Goal: Task Accomplishment & Management: Complete application form

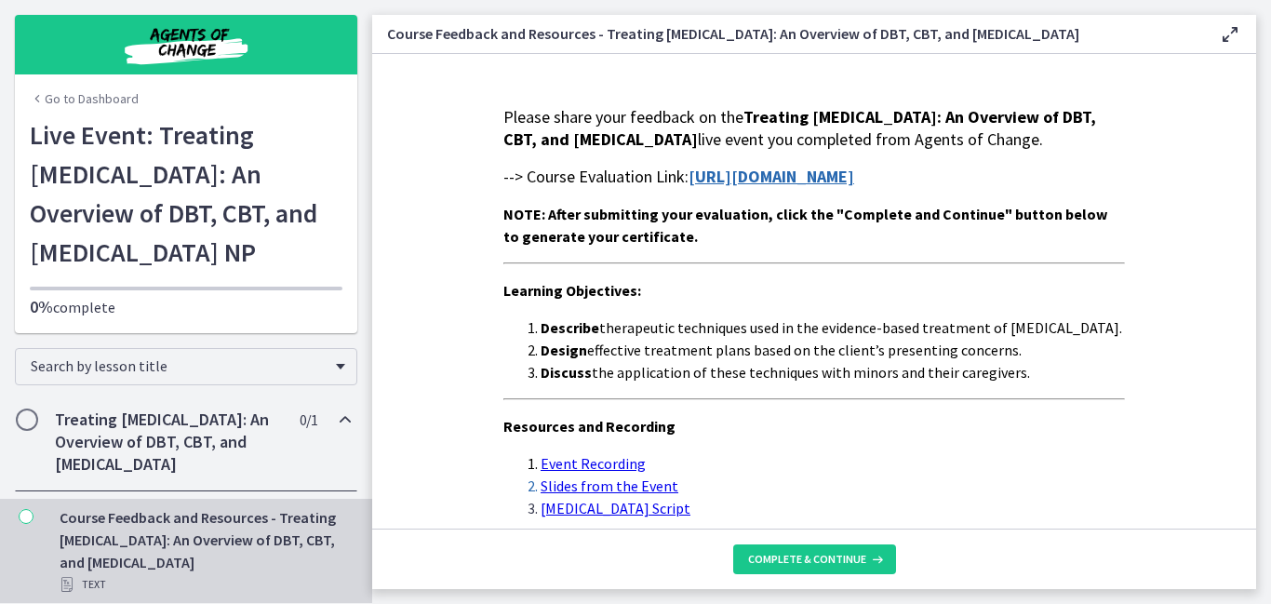
click at [883, 308] on div "Please share your feedback on the Treating [MEDICAL_DATA]: An Overview of DBT, …" at bounding box center [813, 331] width 621 height 450
click at [844, 187] on strong "[URL][DOMAIN_NAME]" at bounding box center [771, 176] width 166 height 21
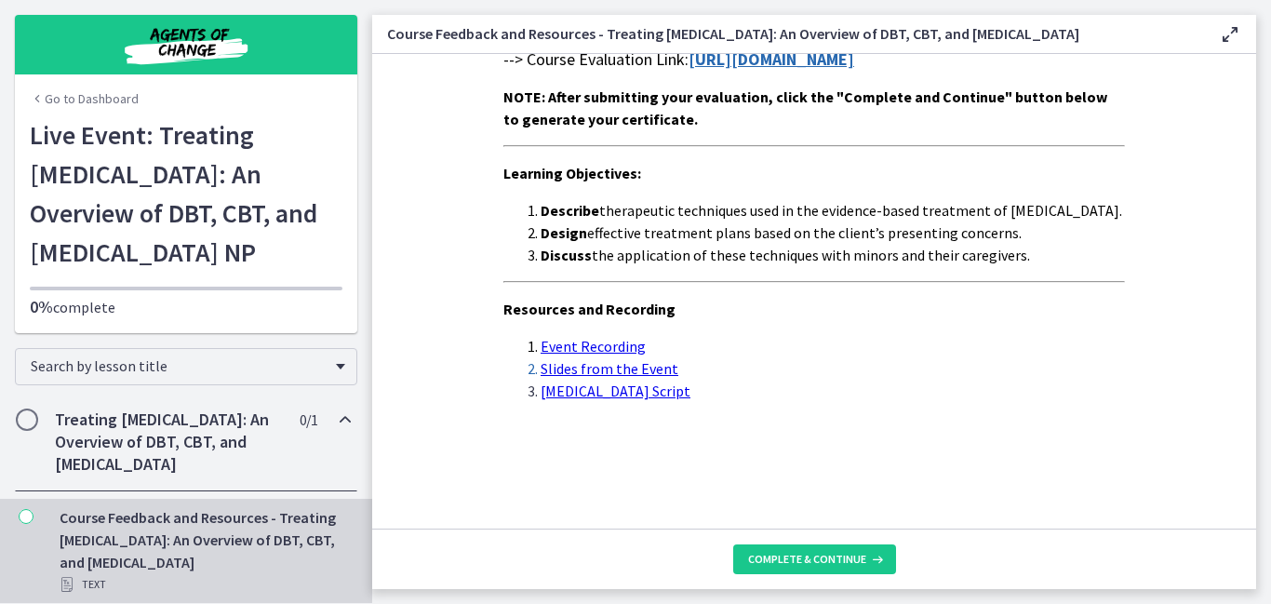
scroll to position [161, 0]
click at [780, 559] on span "Complete & continue" at bounding box center [807, 559] width 118 height 15
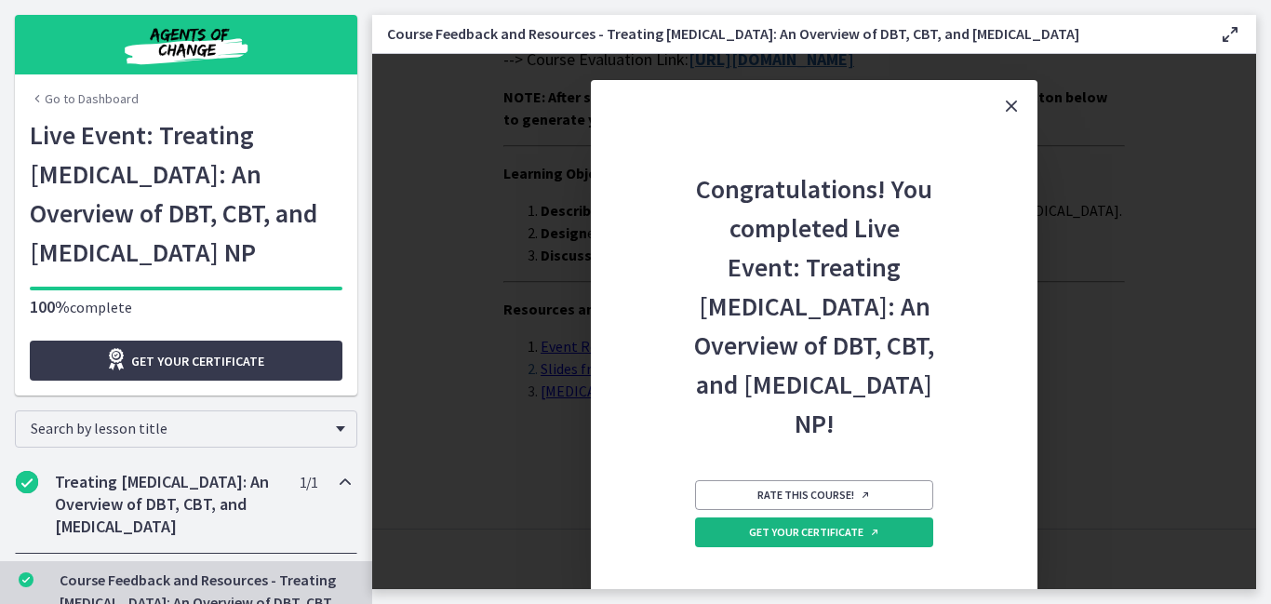
click at [837, 540] on span "Get your certificate" at bounding box center [814, 532] width 131 height 15
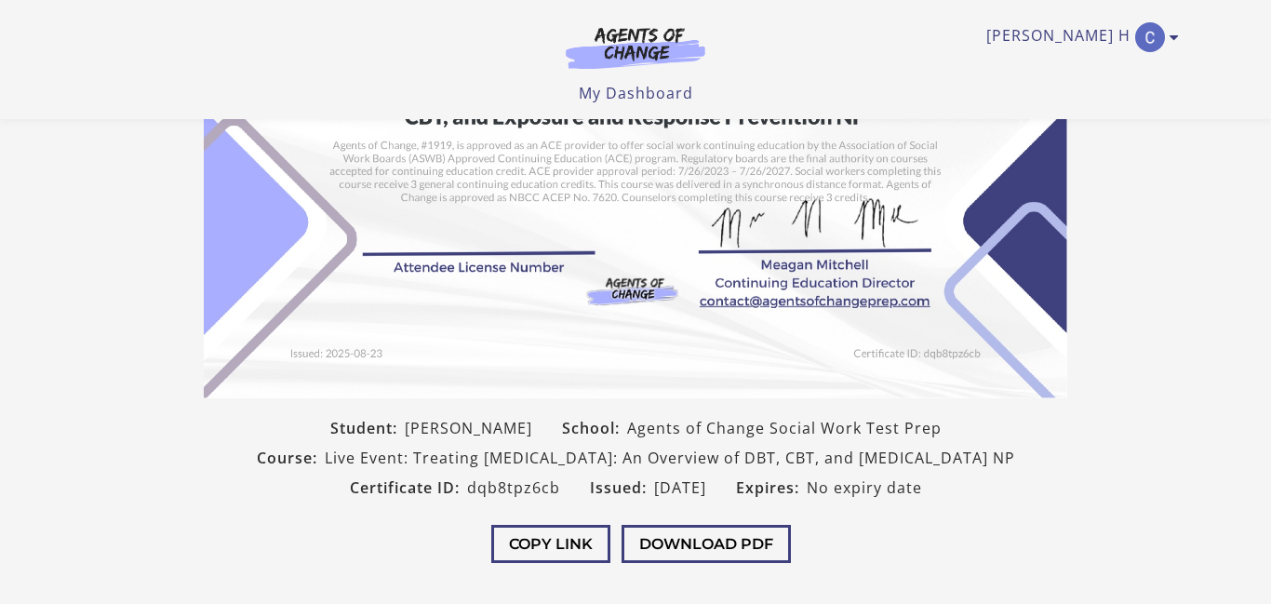
scroll to position [260, 0]
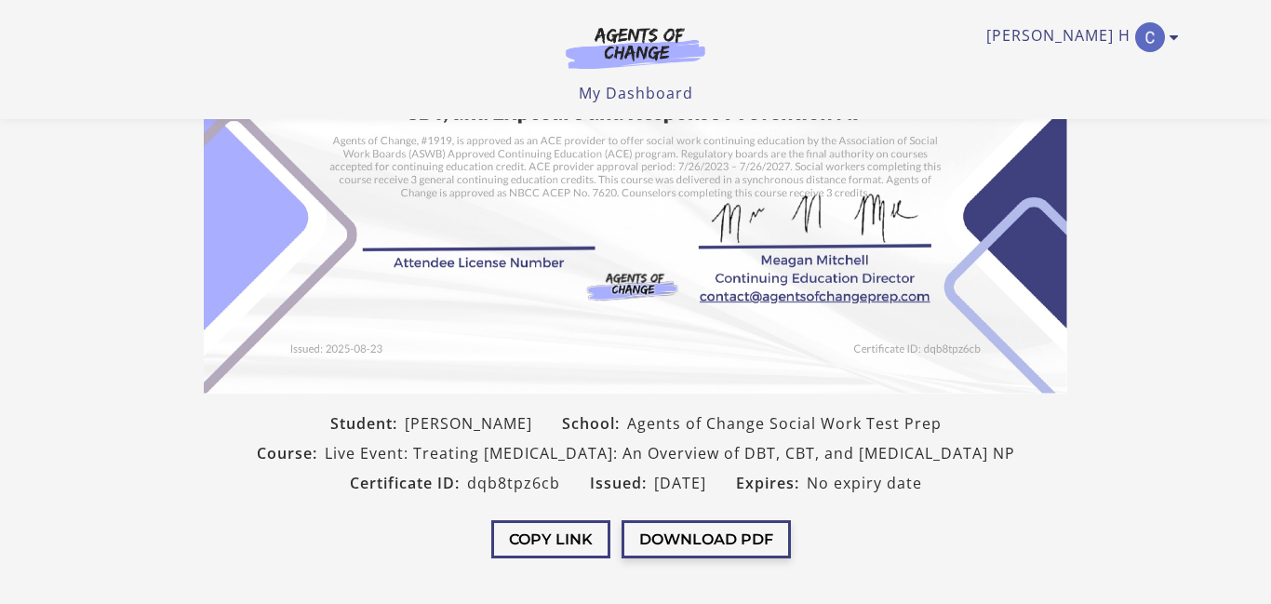
click at [729, 558] on button "Download PDF" at bounding box center [705, 539] width 169 height 38
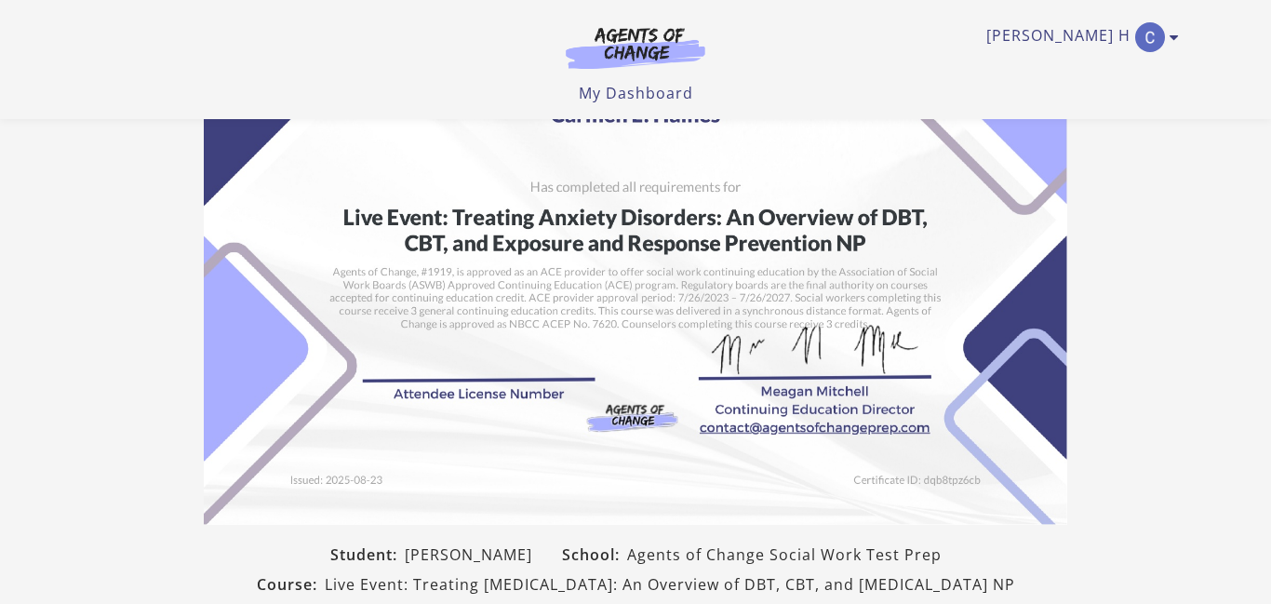
scroll to position [126, 0]
